Goal: Task Accomplishment & Management: Complete application form

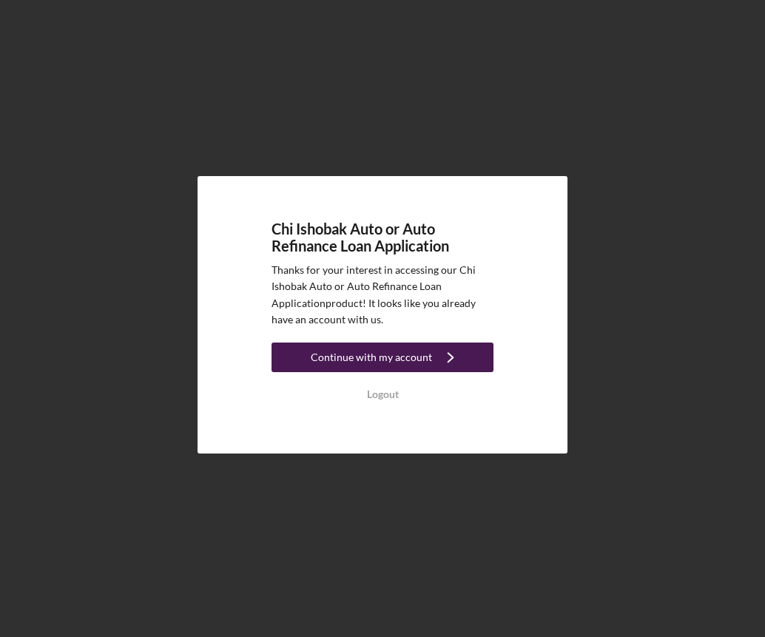
click at [413, 352] on div "Continue with my account" at bounding box center [371, 357] width 121 height 30
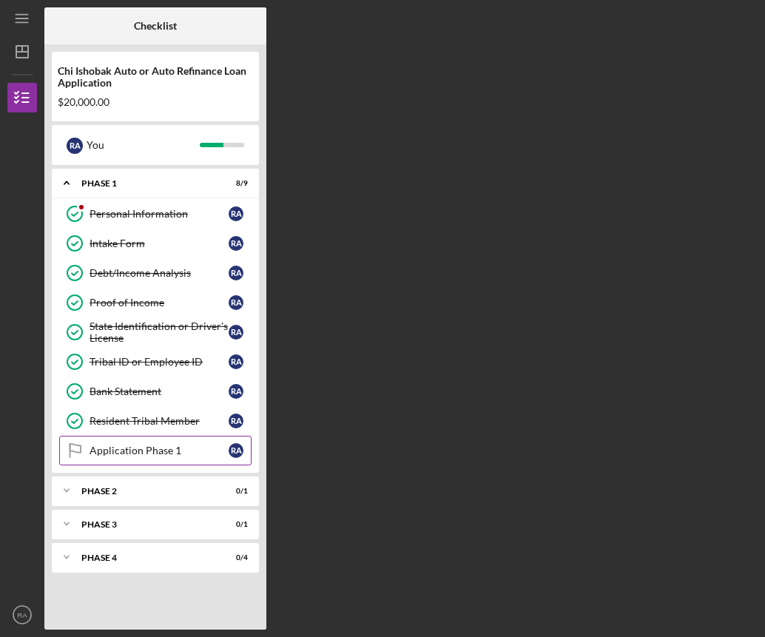
click at [174, 445] on div "Application Phase 1" at bounding box center [158, 451] width 139 height 12
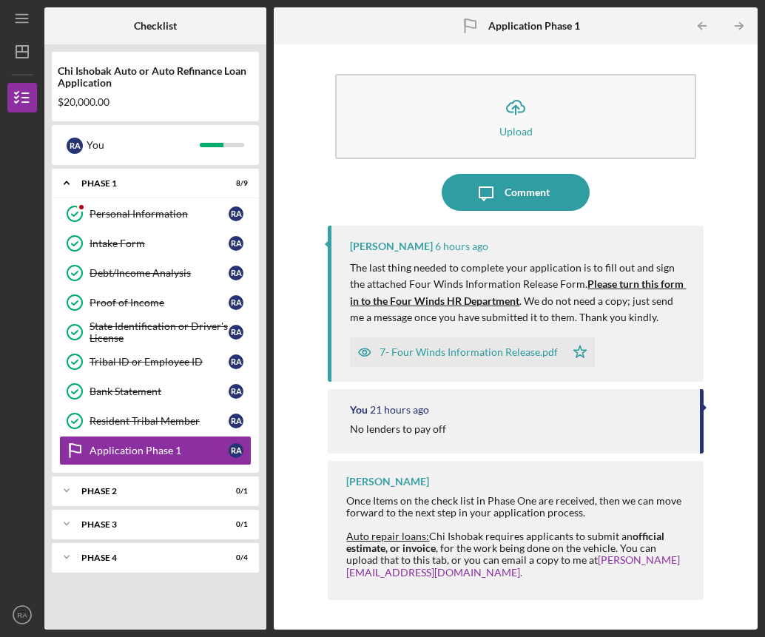
click at [456, 354] on div "7- Four Winds Information Release.pdf" at bounding box center [468, 352] width 178 height 12
